Goal: Register for event/course

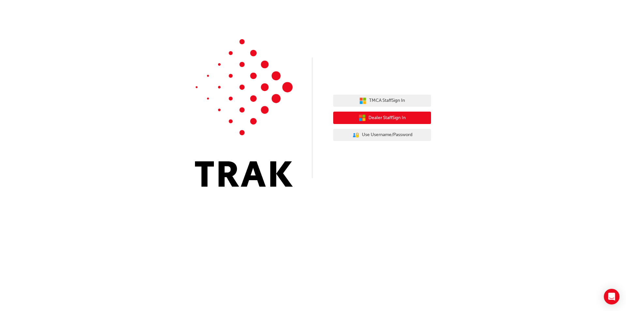
click at [381, 117] on span "Dealer Staff Sign In" at bounding box center [387, 118] width 37 height 8
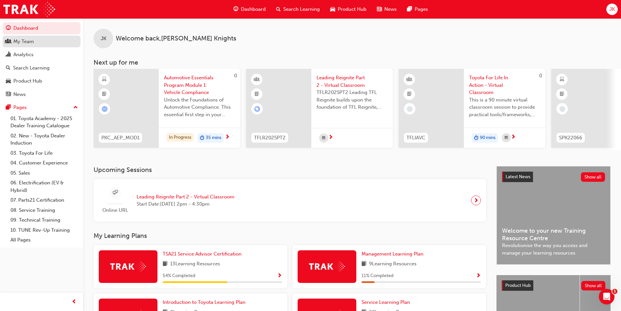
click at [28, 45] on div "My Team" at bounding box center [41, 42] width 71 height 8
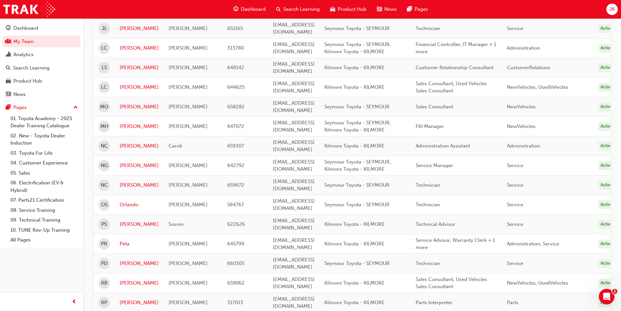
scroll to position [652, 0]
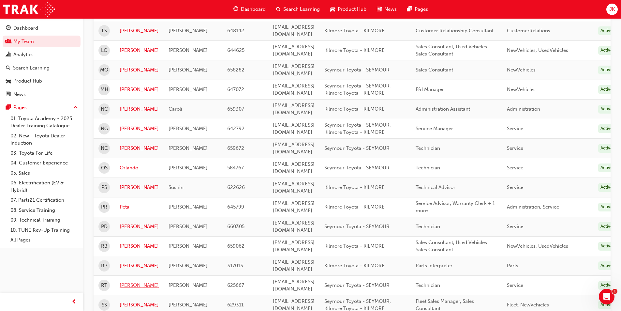
click at [137, 282] on link "Romulo" at bounding box center [139, 286] width 39 height 8
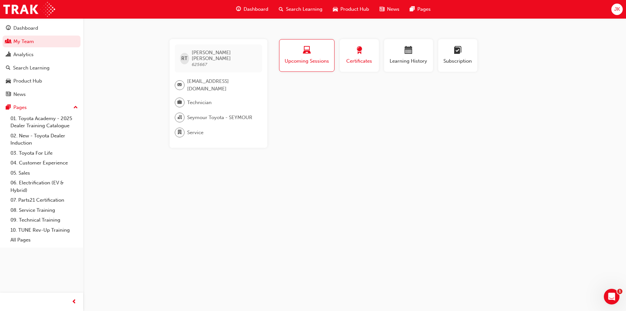
click at [352, 65] on span "Certificates" at bounding box center [359, 61] width 29 height 8
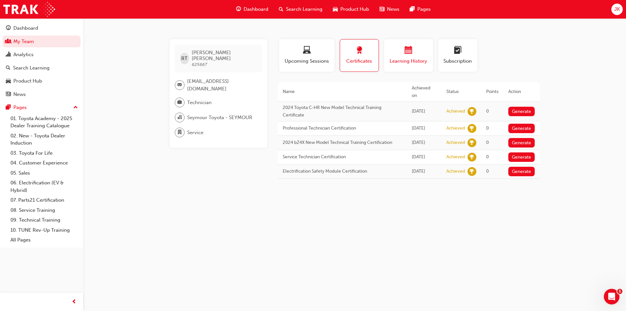
click at [422, 58] on span "Learning History" at bounding box center [408, 61] width 39 height 8
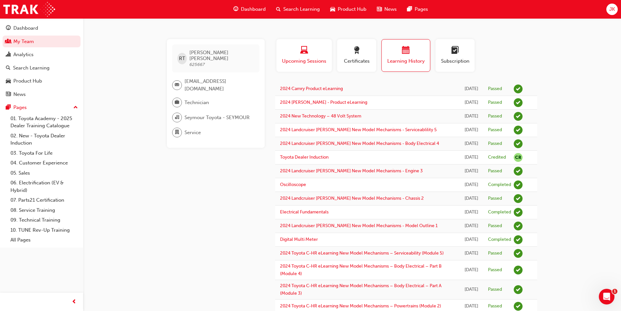
click at [305, 59] on span "Upcoming Sessions" at bounding box center [305, 61] width 46 height 8
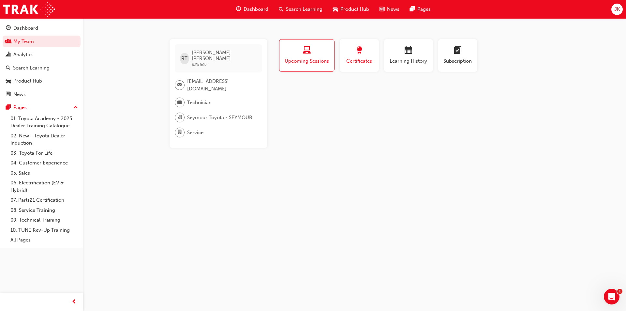
click at [341, 62] on button "Certificates" at bounding box center [359, 55] width 39 height 33
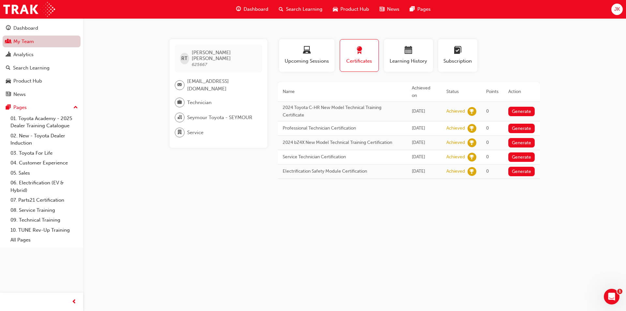
click at [27, 44] on link "My Team" at bounding box center [42, 42] width 78 height 12
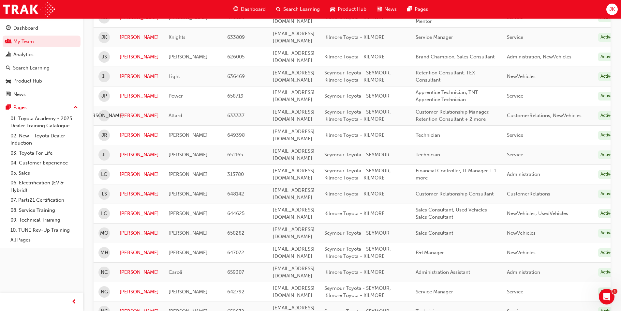
scroll to position [424, 0]
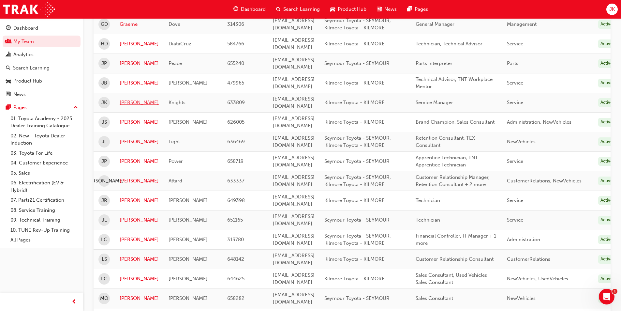
click at [132, 99] on link "Jarrod" at bounding box center [139, 103] width 39 height 8
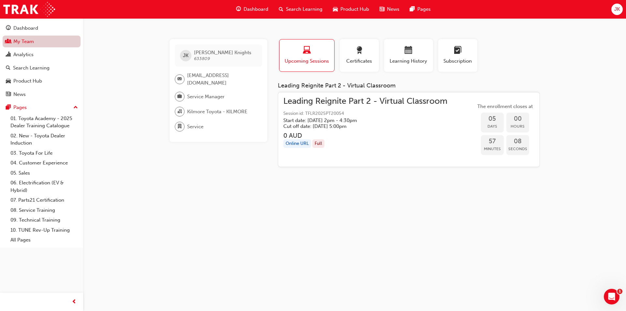
click at [27, 43] on link "My Team" at bounding box center [42, 42] width 78 height 12
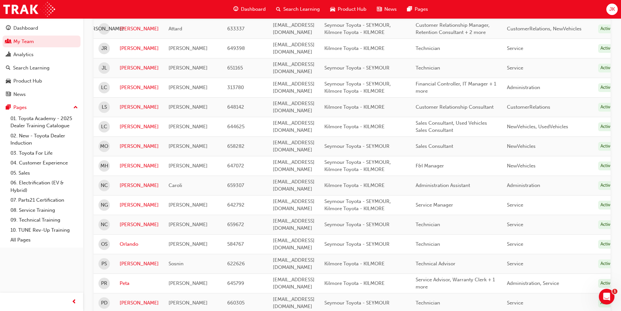
scroll to position [587, 0]
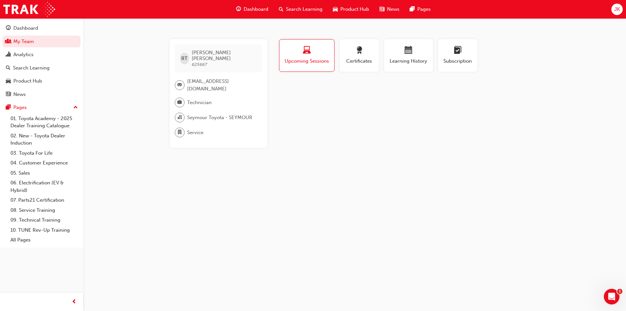
click at [308, 54] on span "laptop-icon" at bounding box center [307, 50] width 8 height 9
click at [217, 53] on span "Romulo Tugade" at bounding box center [224, 56] width 65 height 12
click at [182, 56] on span "RT" at bounding box center [184, 59] width 6 height 8
drag, startPoint x: 200, startPoint y: 84, endPoint x: 190, endPoint y: 74, distance: 14.1
click at [190, 78] on span "workshop@seymourtoyota.com.au" at bounding box center [222, 85] width 70 height 15
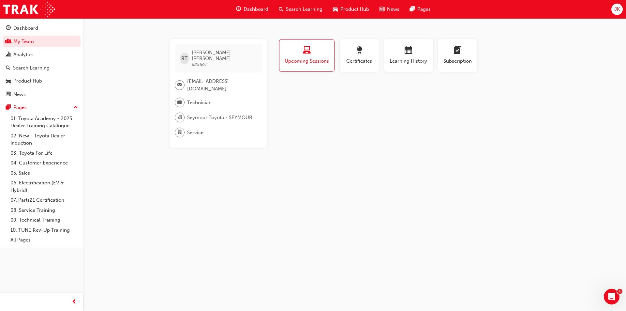
click at [223, 80] on span "workshop@seymourtoyota.com.au" at bounding box center [222, 85] width 70 height 15
click at [457, 61] on span "Subscription" at bounding box center [457, 61] width 29 height 8
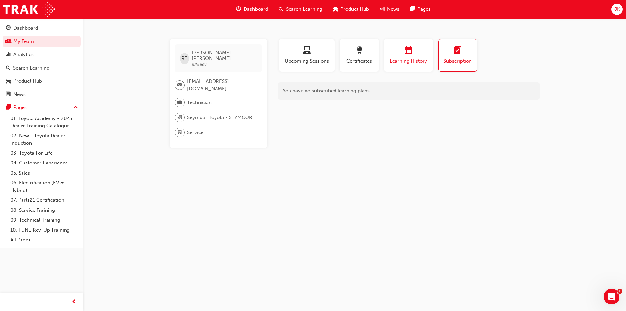
click at [406, 54] on span "calendar-icon" at bounding box center [409, 50] width 8 height 9
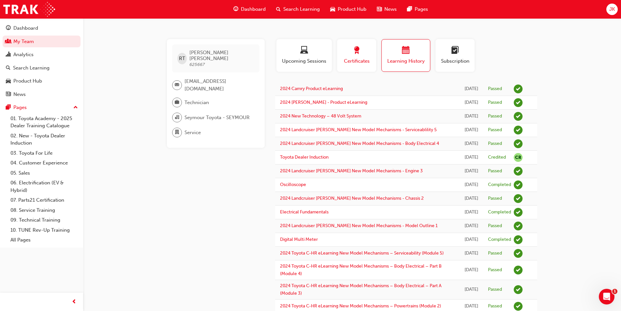
click at [373, 55] on button "Certificates" at bounding box center [356, 55] width 39 height 33
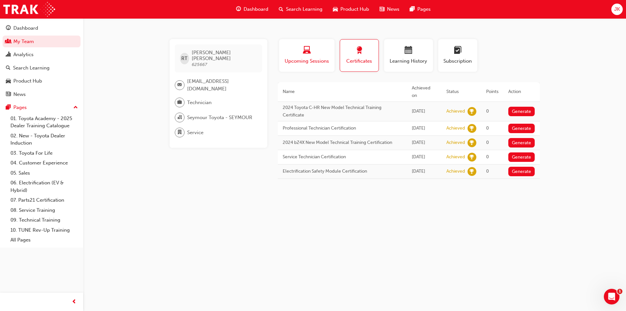
click at [323, 53] on div "button" at bounding box center [307, 51] width 46 height 10
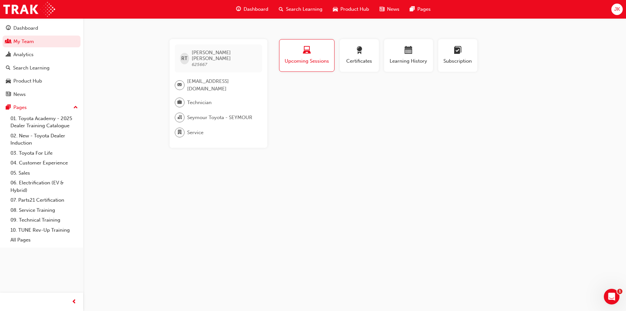
click at [253, 13] on div "Dashboard" at bounding box center [252, 9] width 43 height 13
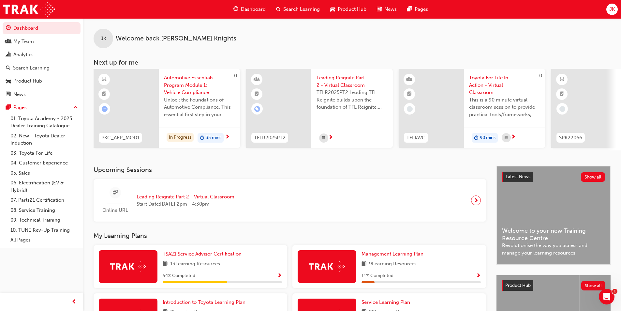
click at [287, 5] on div "Search Learning" at bounding box center [298, 9] width 54 height 13
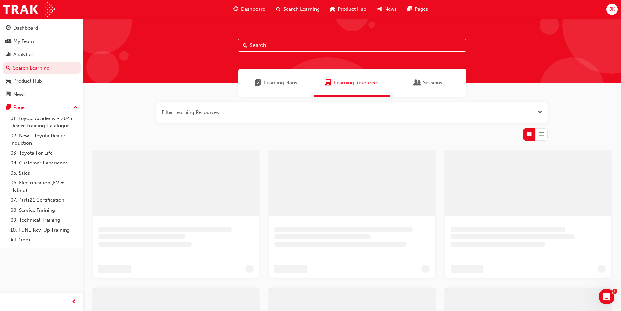
click at [265, 44] on input "text" at bounding box center [352, 45] width 228 height 12
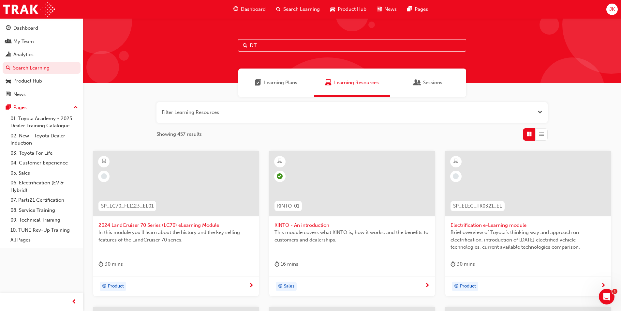
type input "DT"
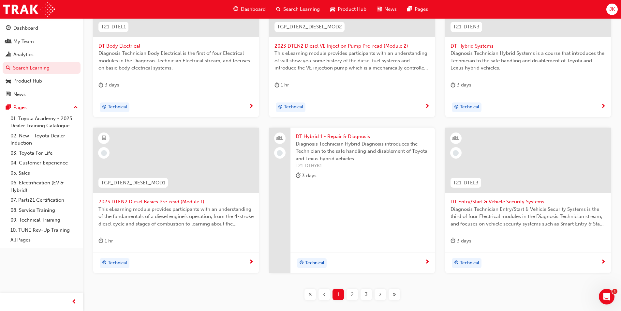
scroll to position [221, 0]
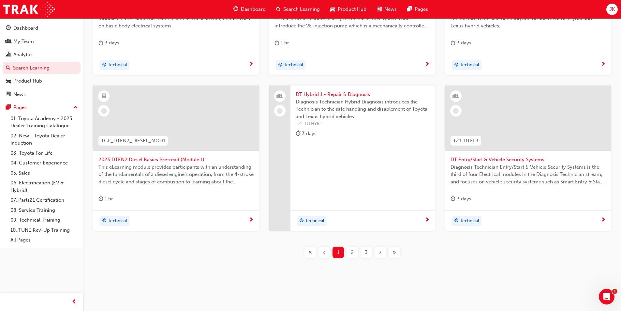
click at [355, 253] on div "2" at bounding box center [352, 252] width 11 height 11
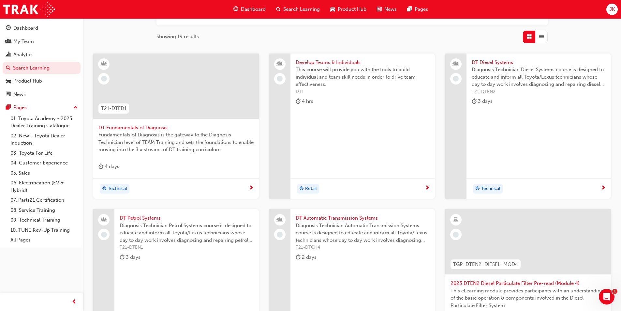
scroll to position [58, 0]
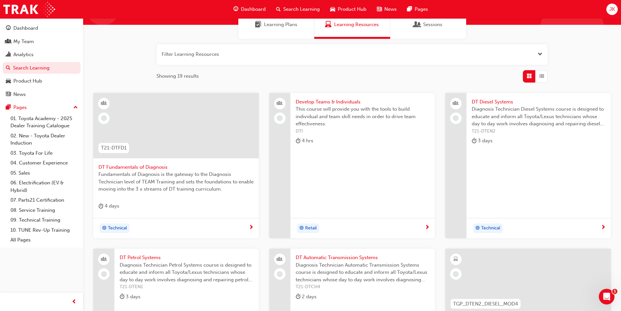
click at [138, 167] on span "DT Fundamentals of Diagnosis" at bounding box center [176, 167] width 155 height 8
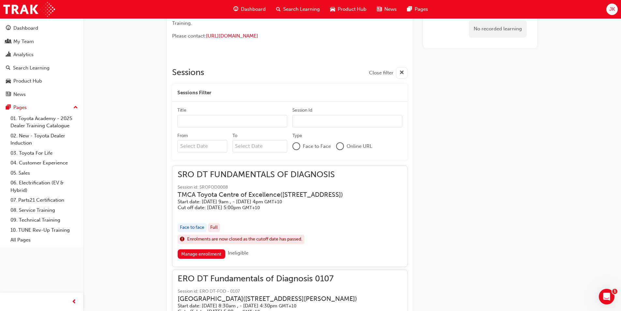
scroll to position [446, 0]
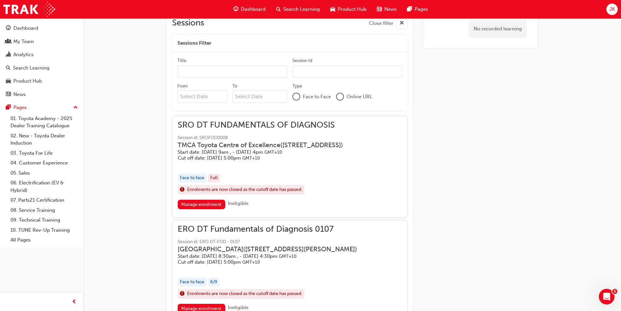
click at [182, 194] on span "exclaim-icon" at bounding box center [182, 190] width 5 height 8
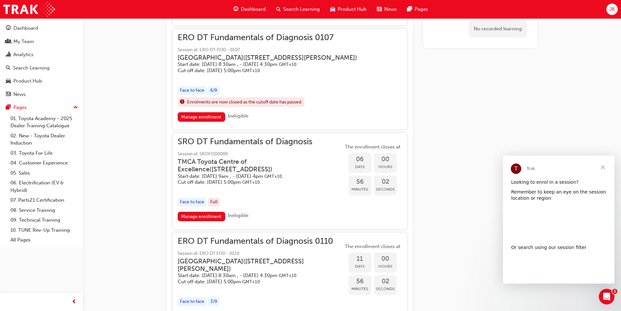
scroll to position [0, 0]
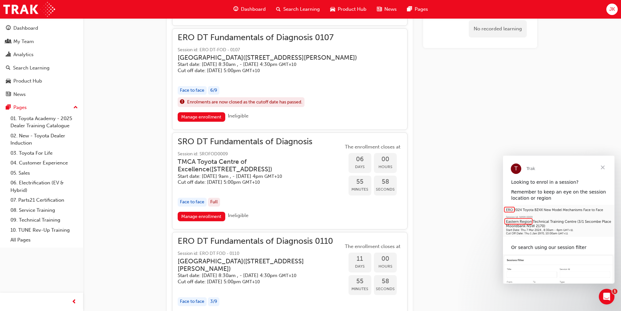
click at [214, 206] on div "Full" at bounding box center [214, 202] width 12 height 9
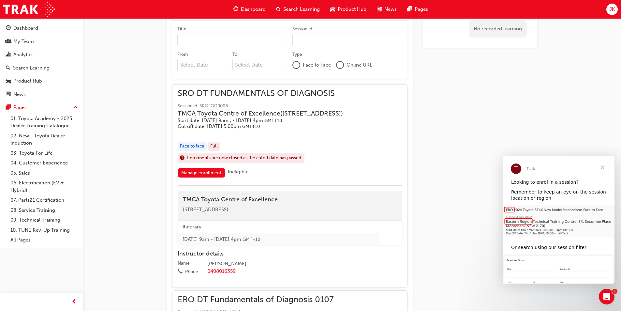
scroll to position [479, 0]
click at [215, 149] on div "Full" at bounding box center [214, 145] width 12 height 9
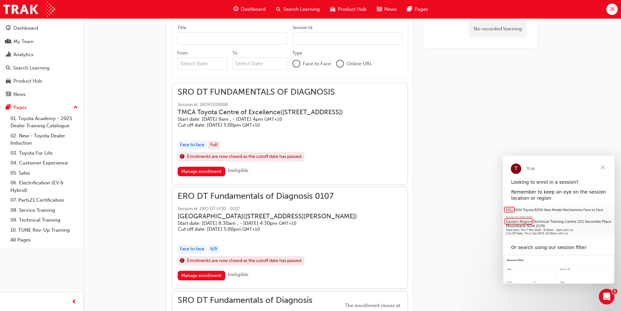
click at [202, 160] on span "Enrolments are now closed as the cutoff date has passed." at bounding box center [244, 157] width 115 height 8
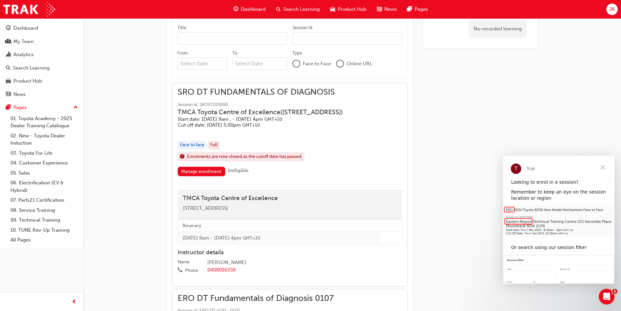
click at [143, 142] on div "DT Fundamentals of Diagnosis Instructor led Stream: Technical 4 days 0 T21-DTFD…" at bounding box center [310, 133] width 621 height 1225
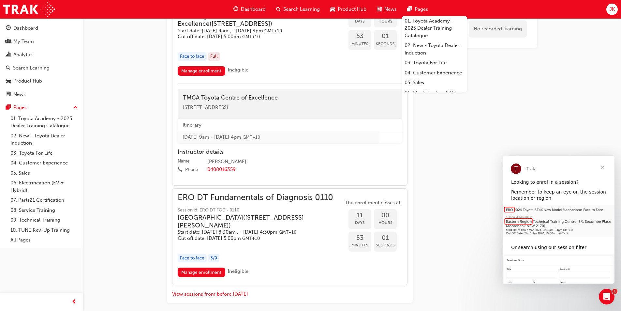
scroll to position [936, 0]
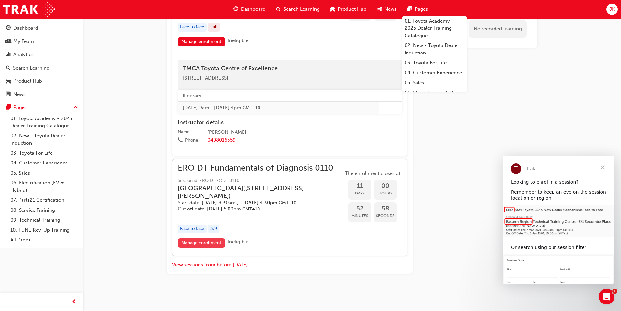
click at [197, 240] on link "Manage enrollment" at bounding box center [202, 242] width 48 height 9
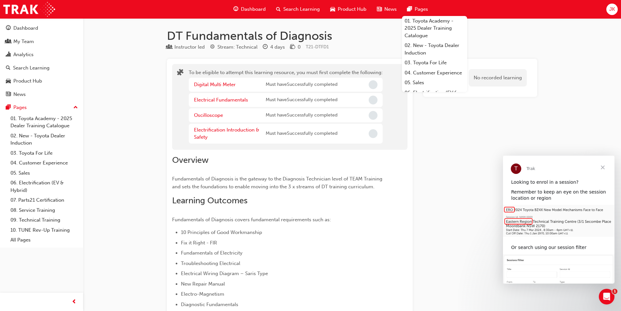
scroll to position [731, 0]
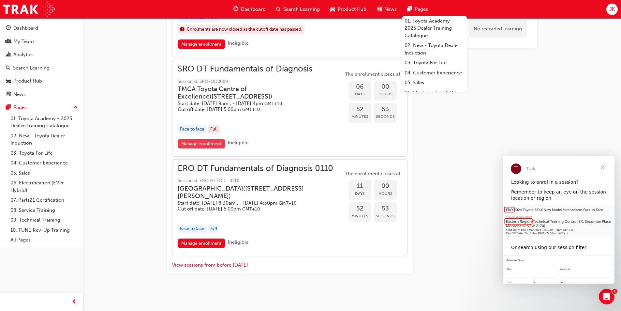
click at [216, 139] on link "Manage enrollment" at bounding box center [202, 143] width 48 height 9
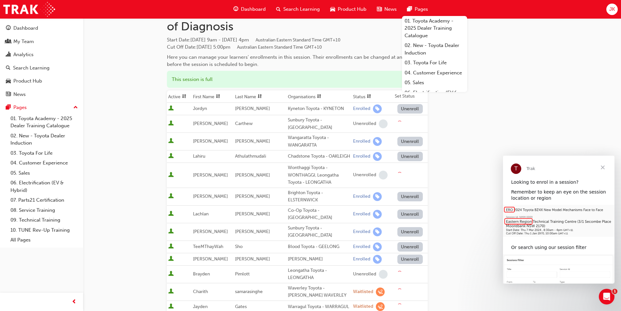
scroll to position [65, 0]
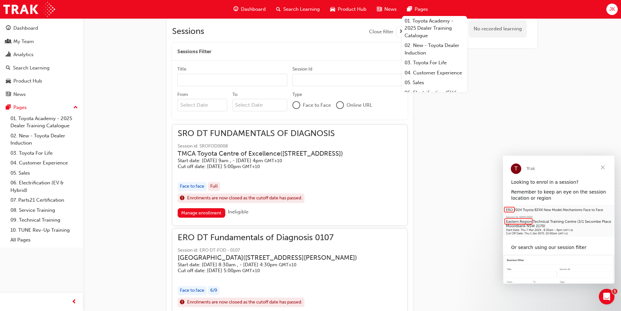
scroll to position [470, 0]
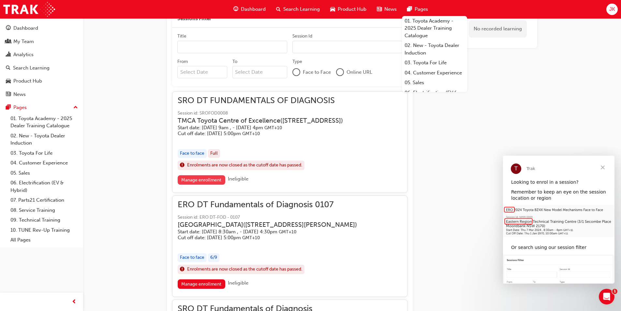
click at [197, 185] on link "Manage enrollment" at bounding box center [202, 179] width 48 height 9
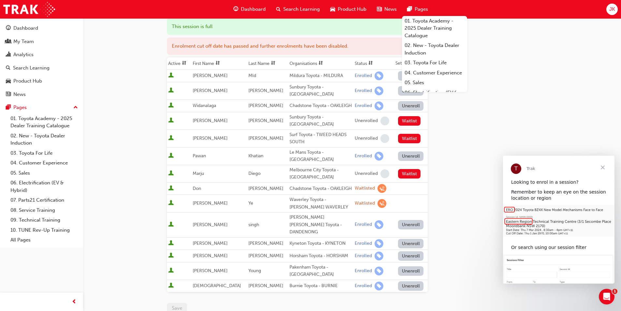
scroll to position [98, 0]
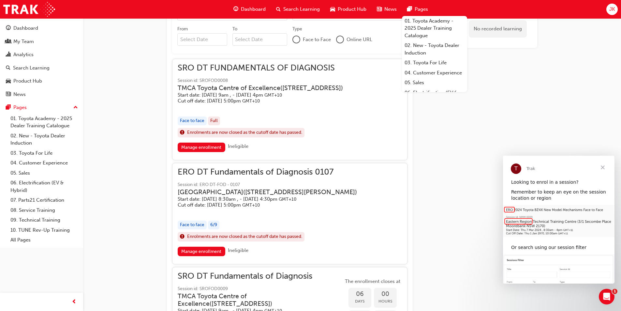
scroll to position [601, 0]
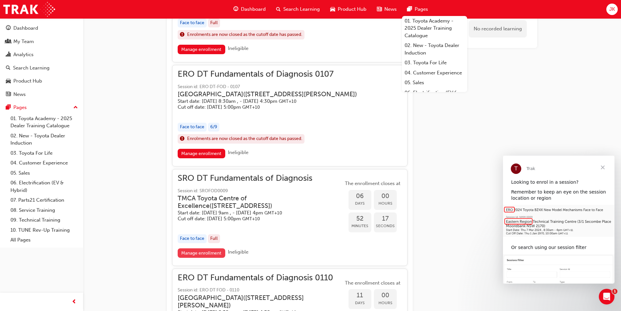
click at [206, 258] on link "Manage enrollment" at bounding box center [202, 252] width 48 height 9
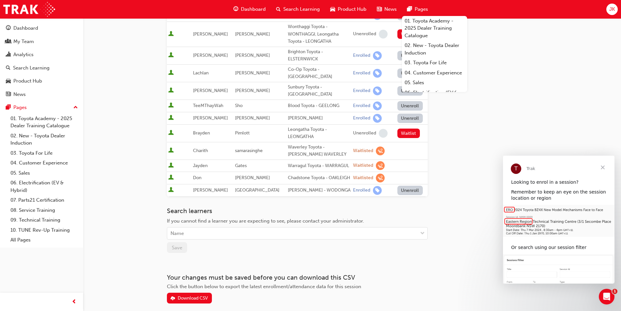
scroll to position [199, 0]
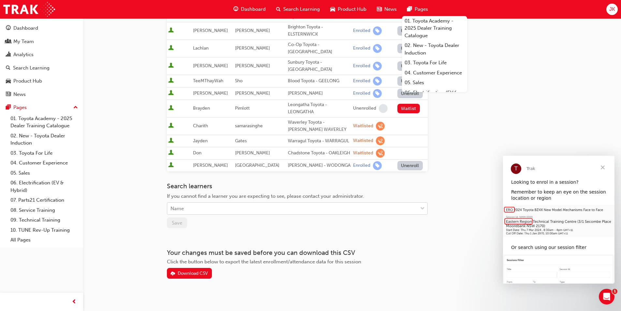
click at [252, 209] on div "Search learners If you cannot find a learner you are expecting to see, please c…" at bounding box center [297, 205] width 261 height 46
click at [260, 205] on div "Name" at bounding box center [292, 208] width 251 height 11
click at [355, 205] on div "Name" at bounding box center [292, 208] width 251 height 11
click at [164, 172] on div "Go to session detail page Manage enrollment for SRO DT Fundamentals of Diagnosi…" at bounding box center [352, 59] width 391 height 481
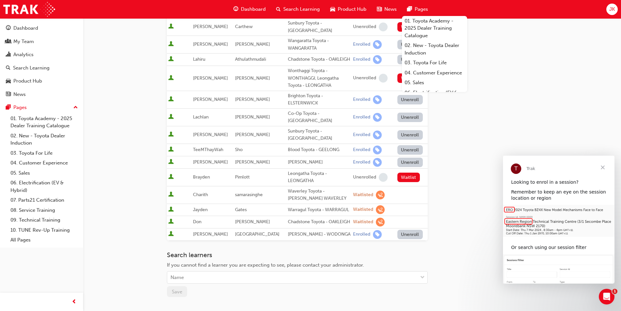
scroll to position [134, 0]
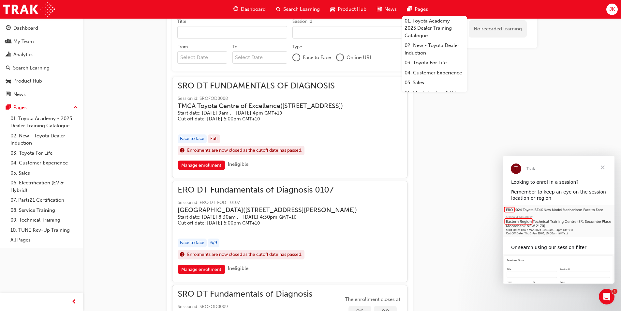
scroll to position [470, 0]
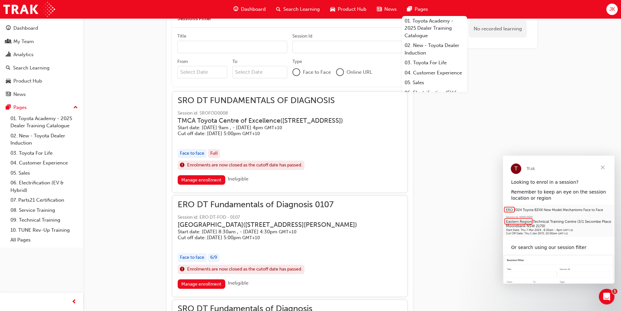
click at [197, 158] on div "Face to face" at bounding box center [192, 153] width 29 height 9
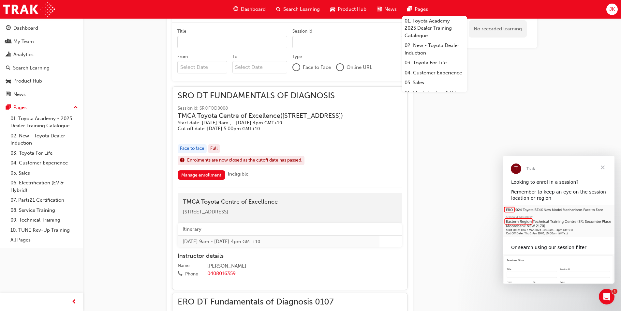
scroll to position [503, 0]
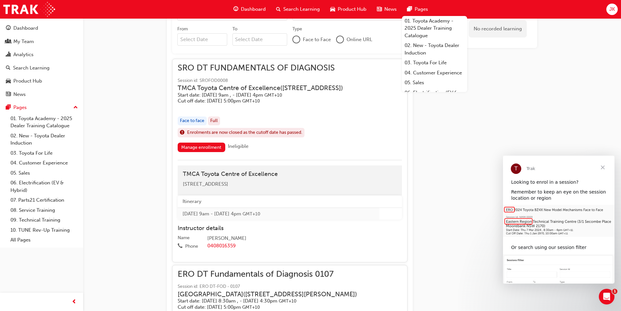
click at [264, 14] on div "Dashboard" at bounding box center [249, 9] width 43 height 13
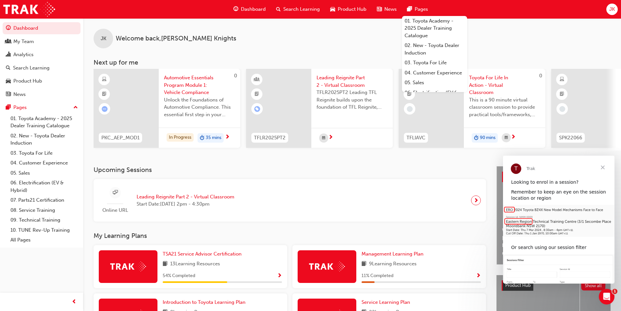
click at [285, 11] on span "Search Learning" at bounding box center [301, 10] width 37 height 8
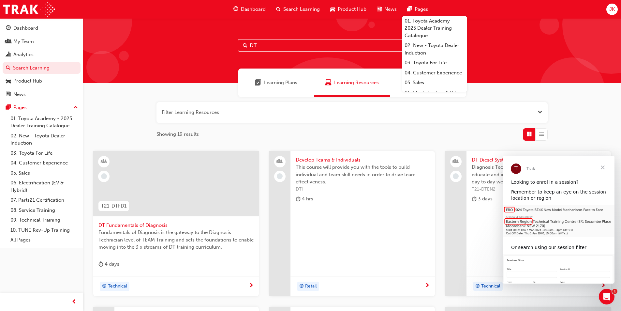
click at [269, 45] on input "DT" at bounding box center [352, 45] width 228 height 12
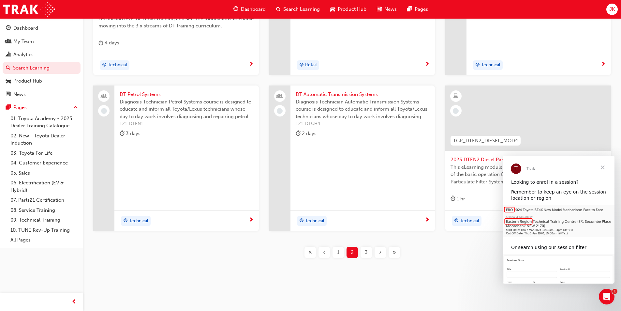
scroll to position [91, 0]
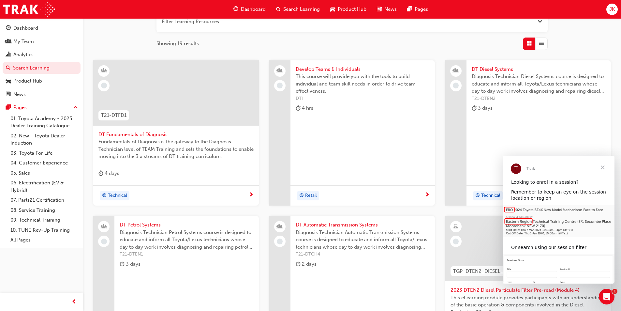
click at [134, 133] on span "DT Fundamentals of Diagnosis" at bounding box center [176, 135] width 155 height 8
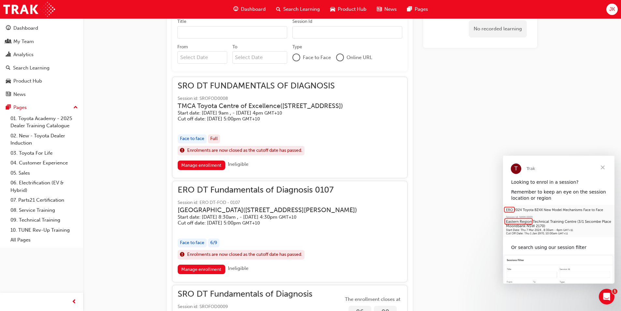
scroll to position [431, 0]
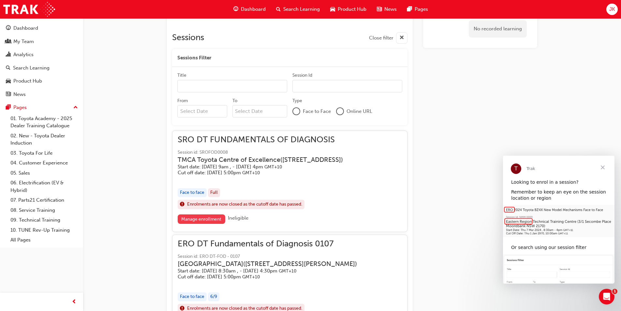
click at [204, 224] on link "Manage enrollment" at bounding box center [202, 218] width 48 height 9
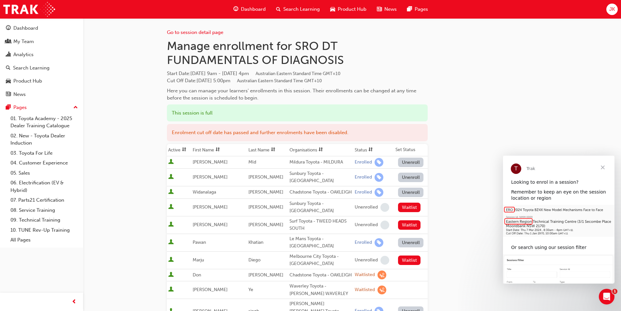
click at [150, 129] on div "Go to session detail page Manage enrollment for SRO DT FUNDAMENTALS OF DIAGNOSI…" at bounding box center [310, 243] width 621 height 487
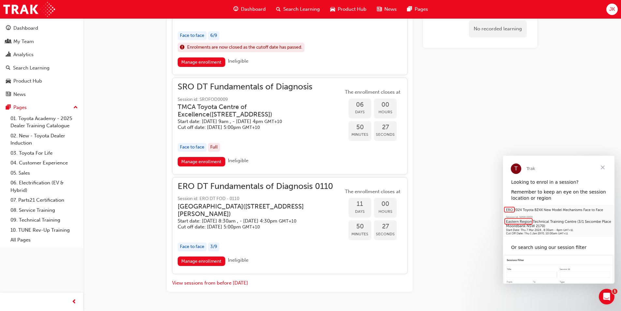
scroll to position [731, 0]
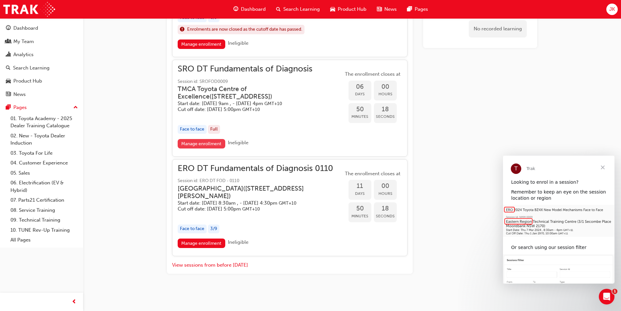
click at [200, 139] on link "Manage enrollment" at bounding box center [202, 143] width 48 height 9
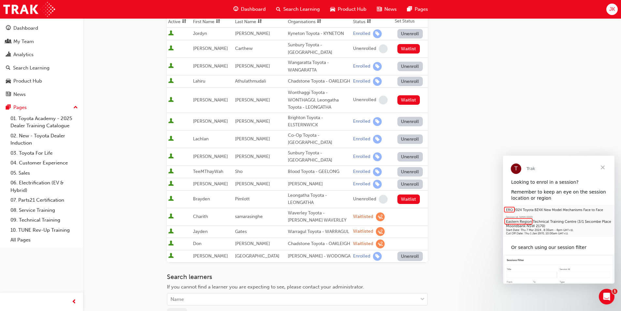
scroll to position [196, 0]
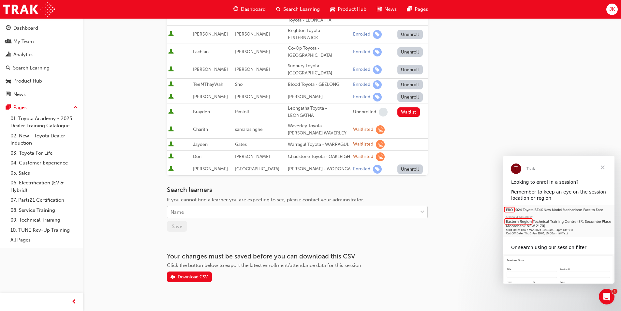
click at [224, 207] on div "Name" at bounding box center [292, 211] width 251 height 11
type input "Romulo"
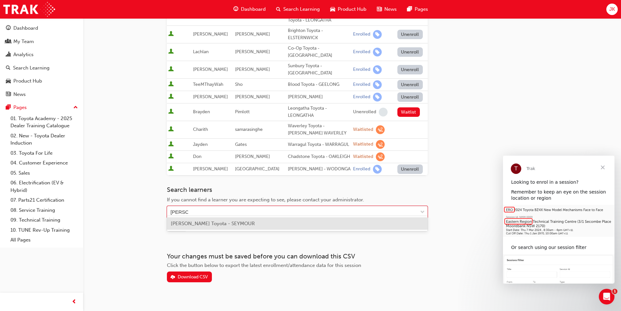
click at [230, 225] on span "Romulo Tugade - Seymour Toyota - SEYMOUR" at bounding box center [213, 224] width 84 height 6
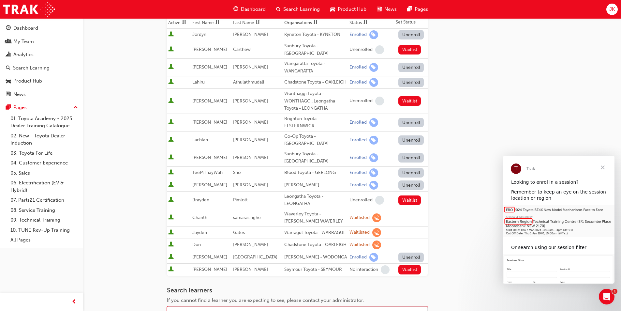
scroll to position [98, 0]
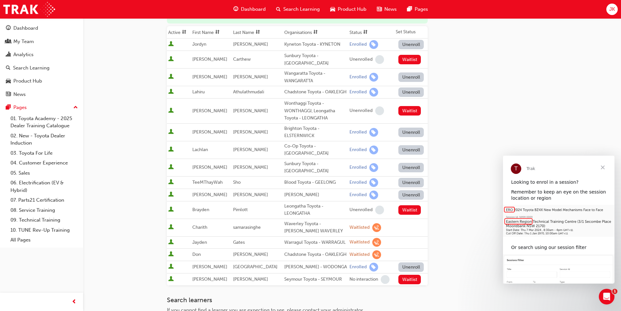
click at [604, 163] on span "Close" at bounding box center [602, 167] width 23 height 23
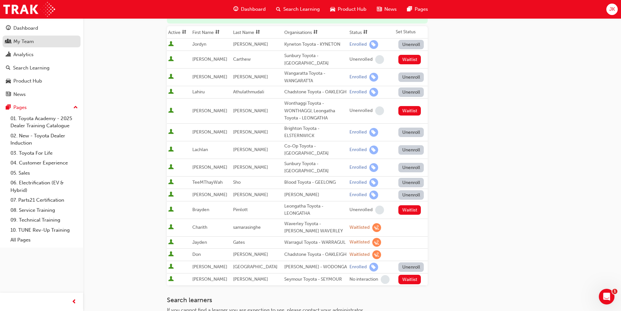
click at [35, 42] on div "My Team" at bounding box center [41, 42] width 71 height 8
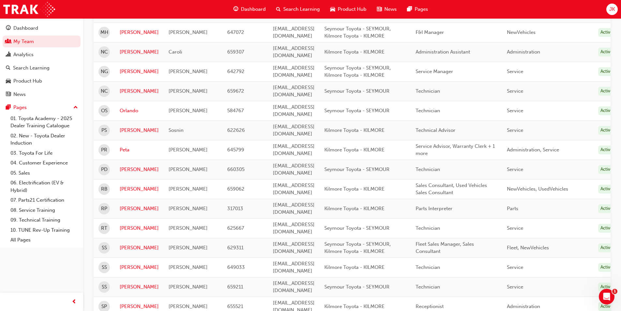
scroll to position [718, 0]
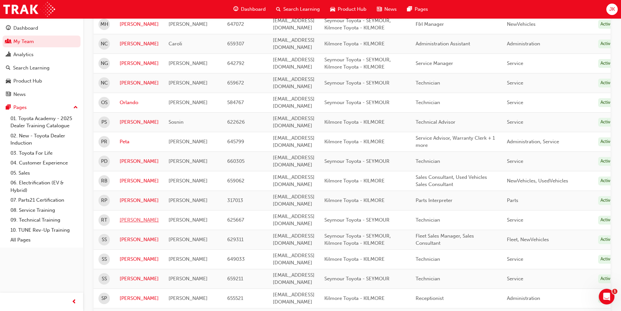
click at [131, 216] on link "Romulo" at bounding box center [139, 220] width 39 height 8
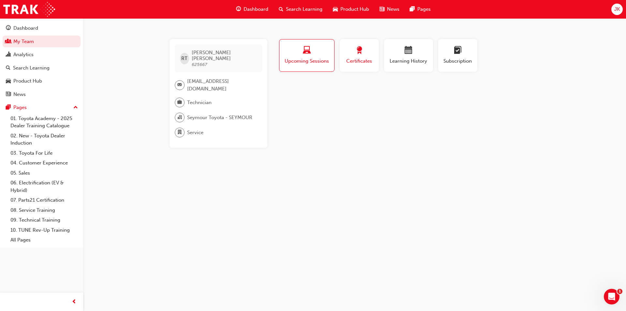
click at [374, 46] on button "Certificates" at bounding box center [359, 55] width 39 height 33
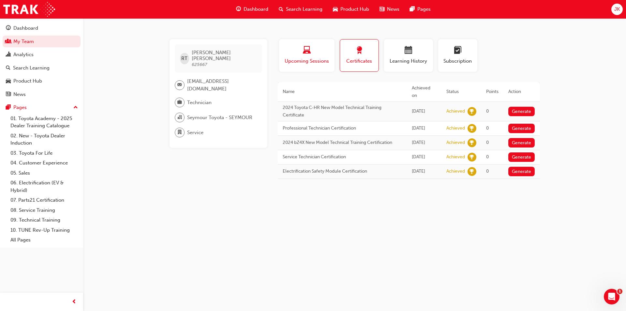
click at [294, 59] on span "Upcoming Sessions" at bounding box center [307, 61] width 46 height 8
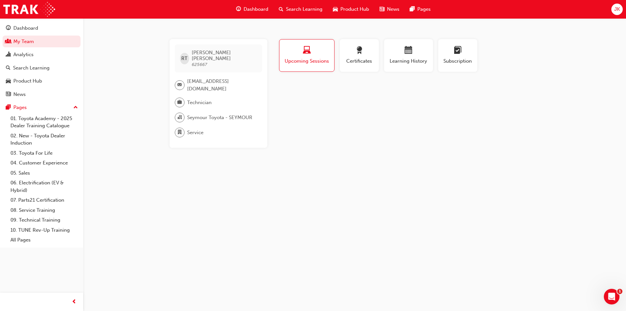
click at [287, 8] on span "Search Learning" at bounding box center [304, 10] width 37 height 8
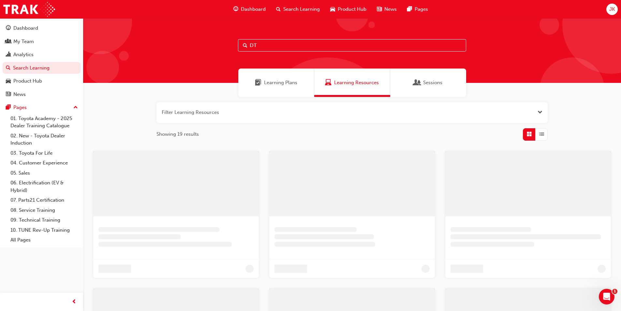
click at [312, 46] on input "DT" at bounding box center [352, 45] width 228 height 12
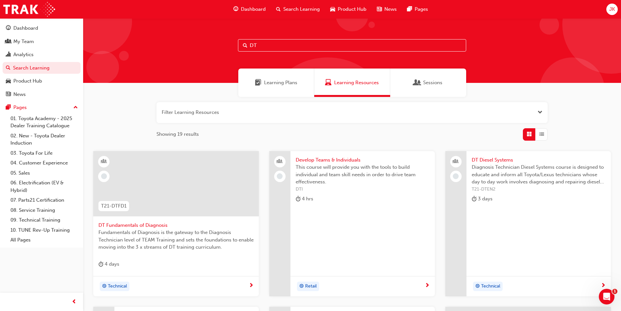
click at [145, 227] on span "DT Fundamentals of Diagnosis" at bounding box center [176, 225] width 155 height 8
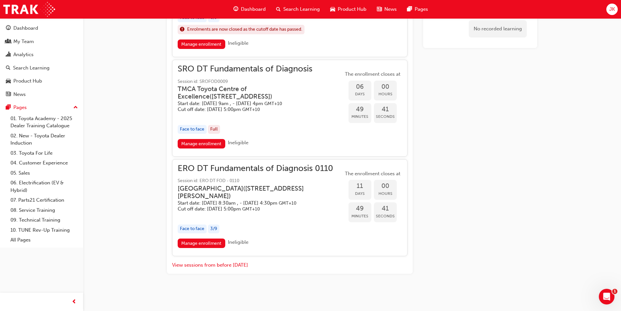
scroll to position [731, 0]
click at [198, 139] on link "Manage enrollment" at bounding box center [202, 143] width 48 height 9
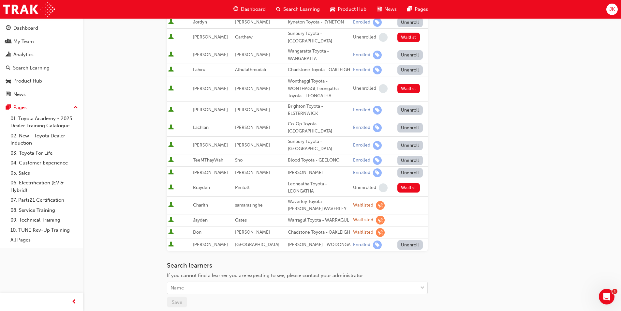
scroll to position [130, 0]
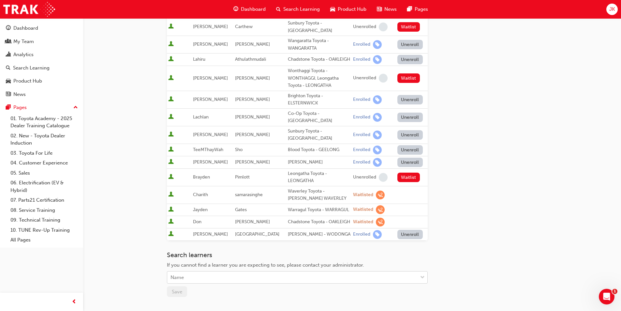
click at [254, 273] on div "Name" at bounding box center [292, 277] width 251 height 11
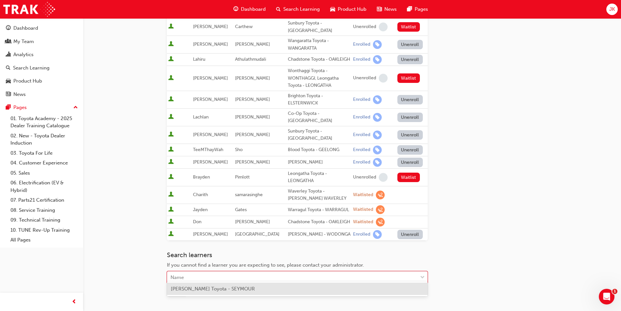
click at [242, 285] on div "Romulo Tugade - Seymour Toyota - SEYMOUR" at bounding box center [297, 288] width 261 height 13
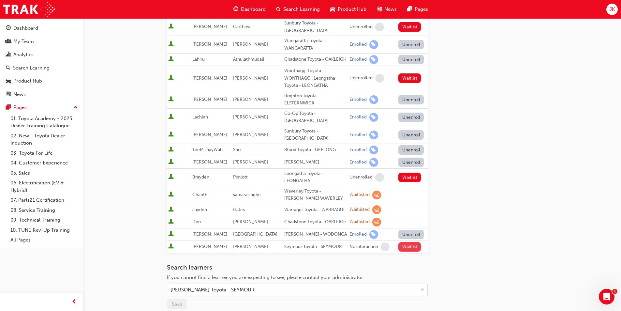
click at [412, 242] on button "Waitlist" at bounding box center [410, 246] width 23 height 9
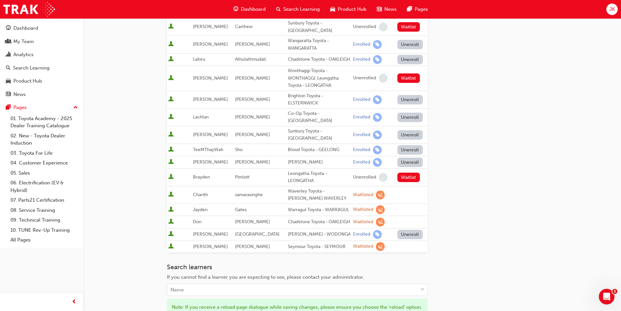
click at [479, 197] on div "Go to session detail page Manage enrollment for SRO DT Fundamentals of Diagnosi…" at bounding box center [352, 137] width 371 height 499
click at [133, 167] on div "Go to session detail page Manage enrollment for SRO DT Fundamentals of Diagnosi…" at bounding box center [310, 147] width 621 height 555
click at [250, 10] on span "Dashboard" at bounding box center [253, 10] width 25 height 8
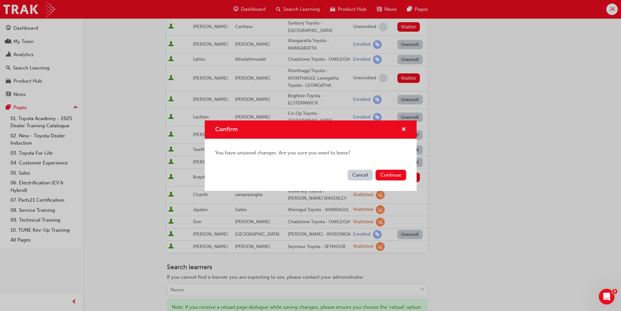
click at [366, 174] on button "Cancel" at bounding box center [360, 175] width 25 height 11
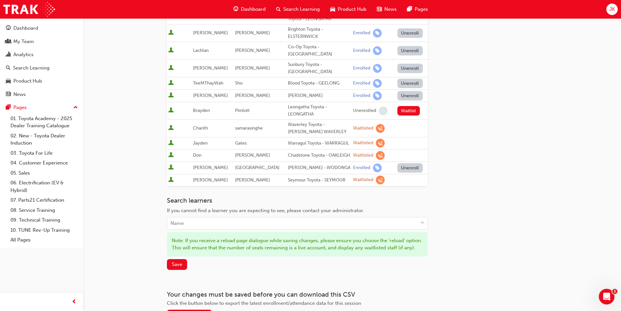
scroll to position [246, 0]
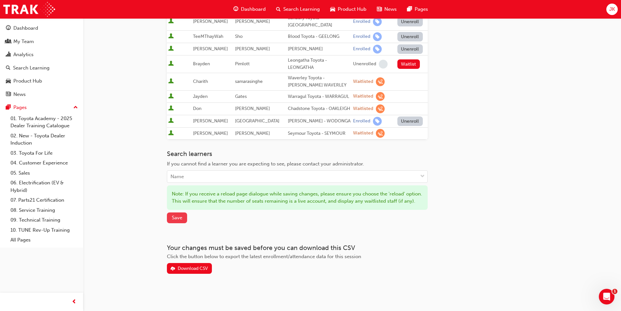
click at [182, 220] on button "Save" at bounding box center [177, 217] width 20 height 11
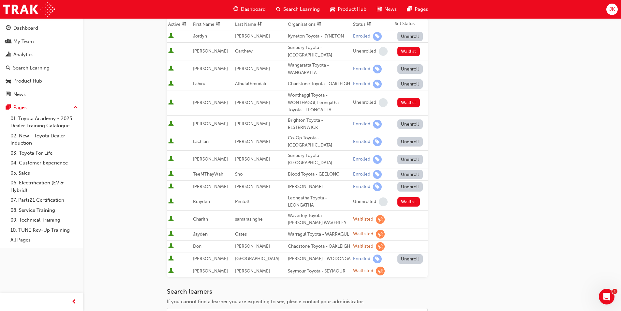
scroll to position [16, 0]
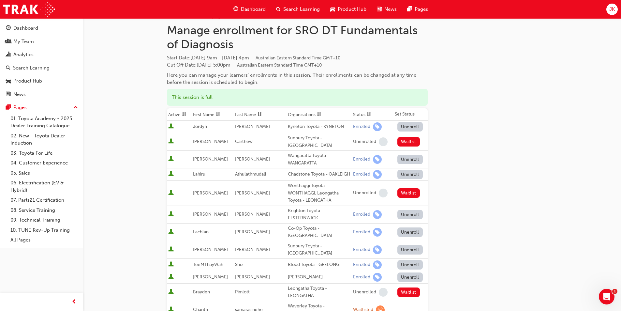
click at [247, 7] on span "Dashboard" at bounding box center [253, 10] width 25 height 8
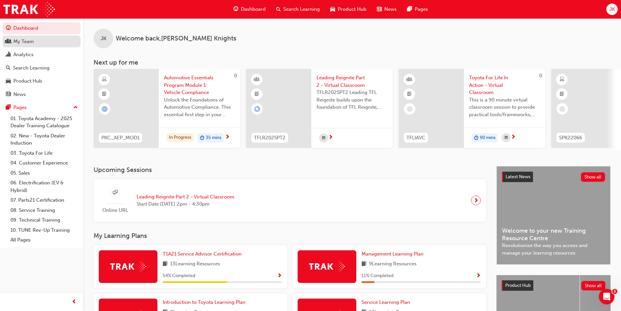
click at [20, 38] on div "My Team" at bounding box center [23, 42] width 21 height 8
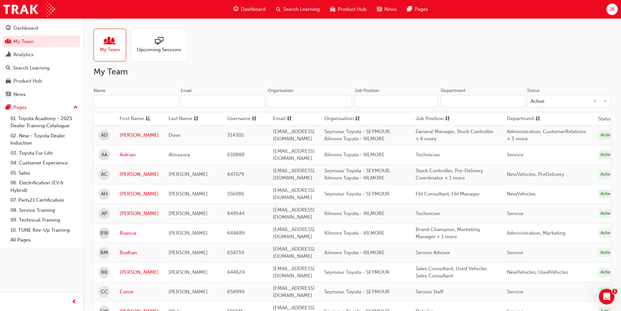
scroll to position [796, 0]
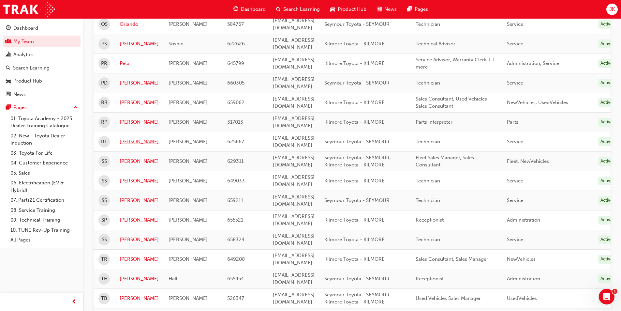
click at [132, 138] on link "Romulo" at bounding box center [139, 142] width 39 height 8
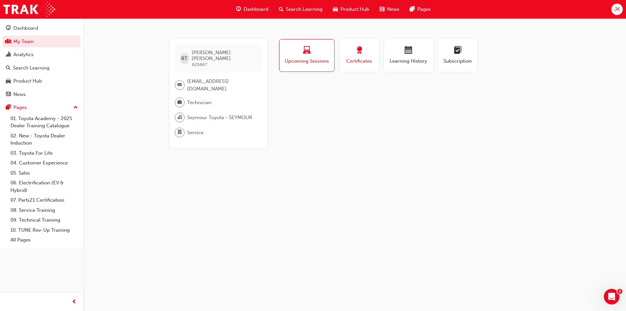
click at [358, 67] on button "Certificates" at bounding box center [359, 55] width 39 height 33
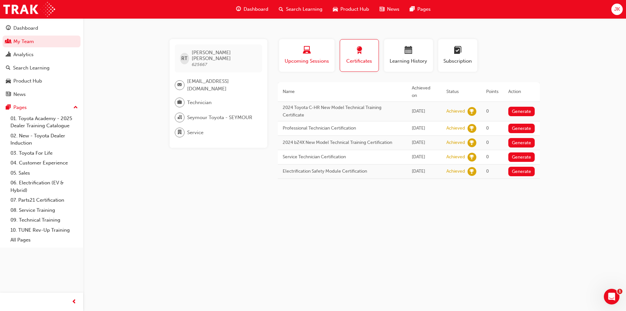
click at [295, 61] on span "Upcoming Sessions" at bounding box center [307, 61] width 46 height 8
